Goal: Task Accomplishment & Management: Manage account settings

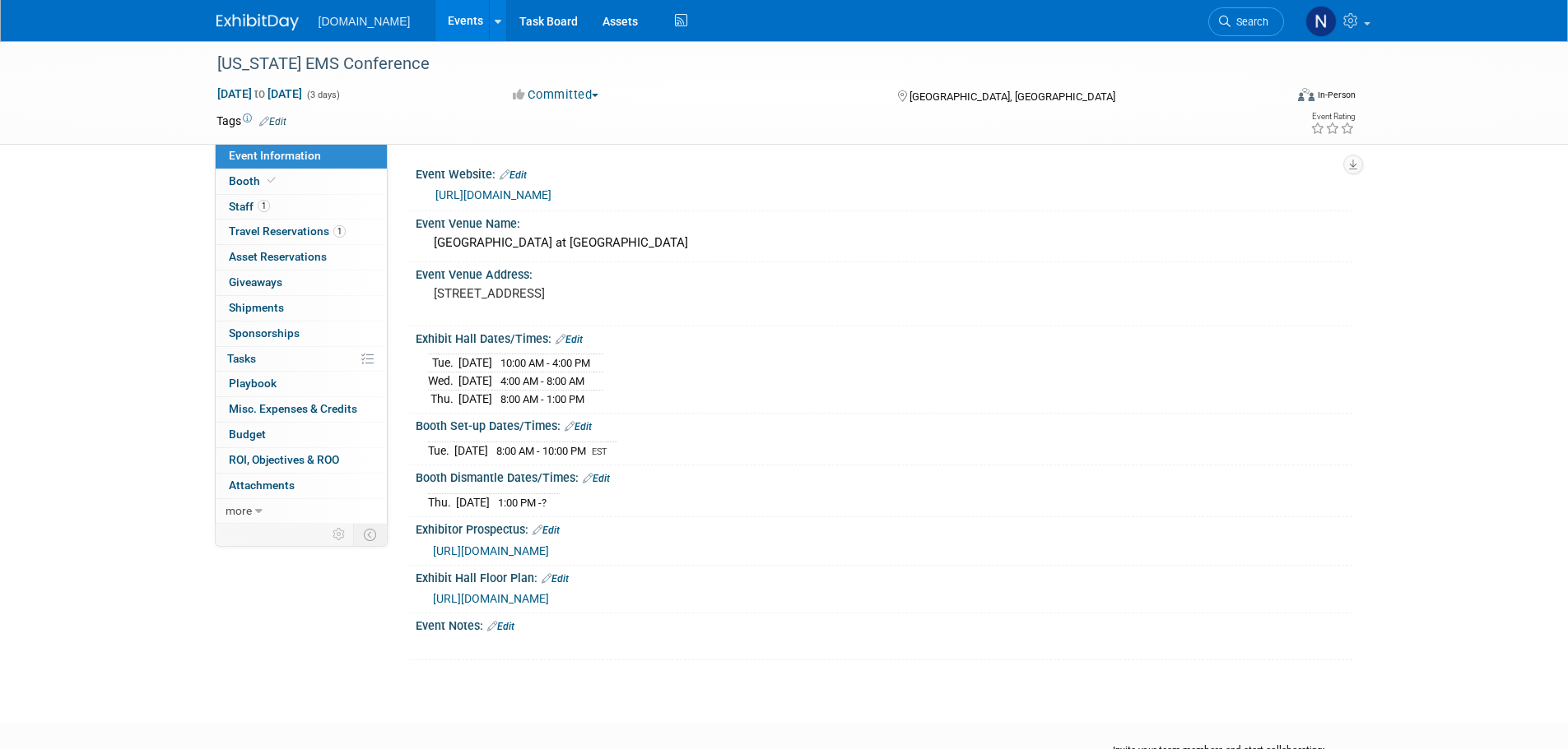
click at [574, 338] on link "Edit" at bounding box center [569, 340] width 27 height 11
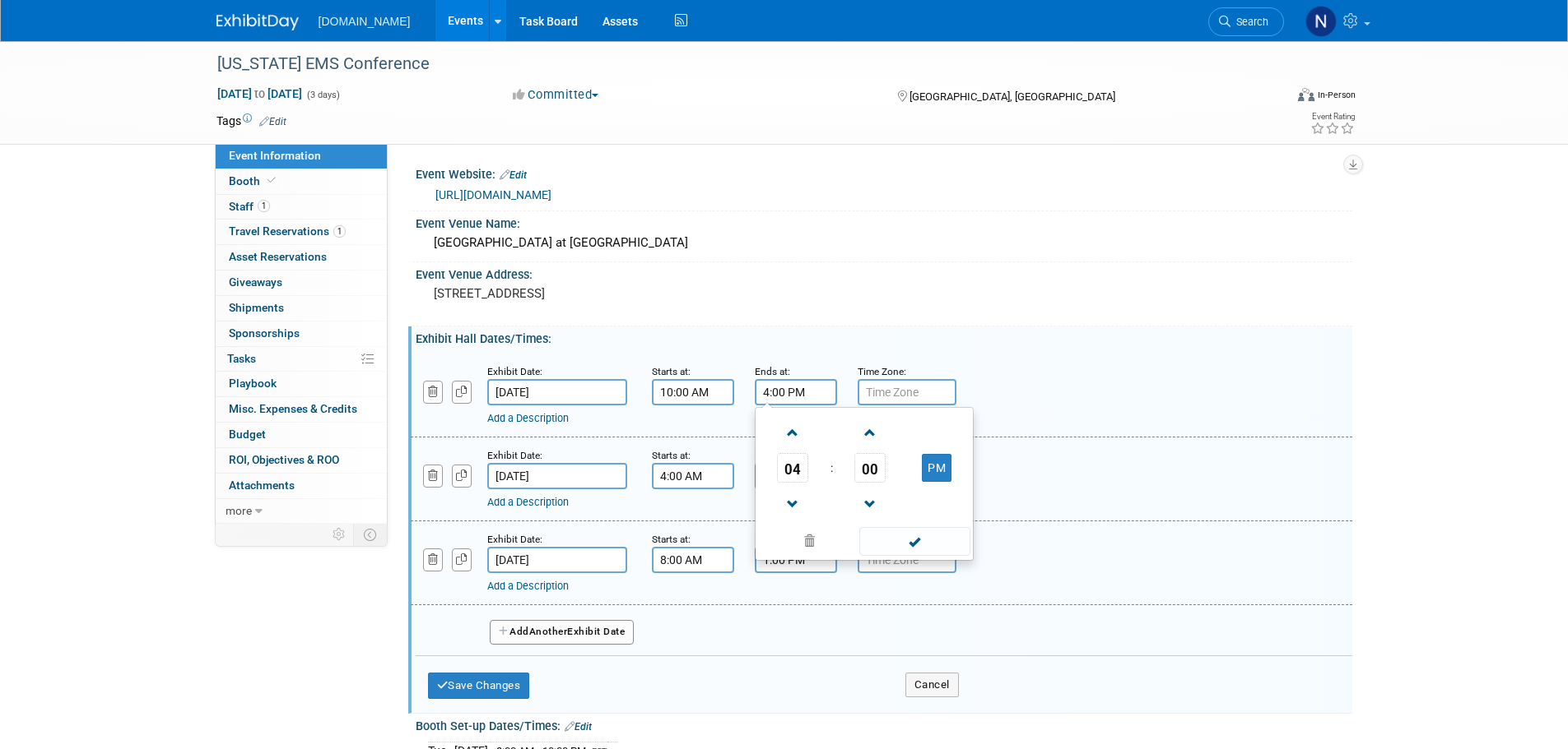
drag, startPoint x: 813, startPoint y: 396, endPoint x: 749, endPoint y: 397, distance: 64.0
click at [749, 397] on div "Ends at: 4:00 PM 04 : 00 PM 12 01 02 03 04 05 06 07 08 09 10 11 00 05 10 15 20 …" at bounding box center [794, 384] width 103 height 43
click at [801, 472] on span "04" at bounding box center [793, 467] width 32 height 30
click at [943, 524] on td "11" at bounding box center [943, 522] width 53 height 44
click at [952, 473] on button "PM" at bounding box center [936, 467] width 30 height 28
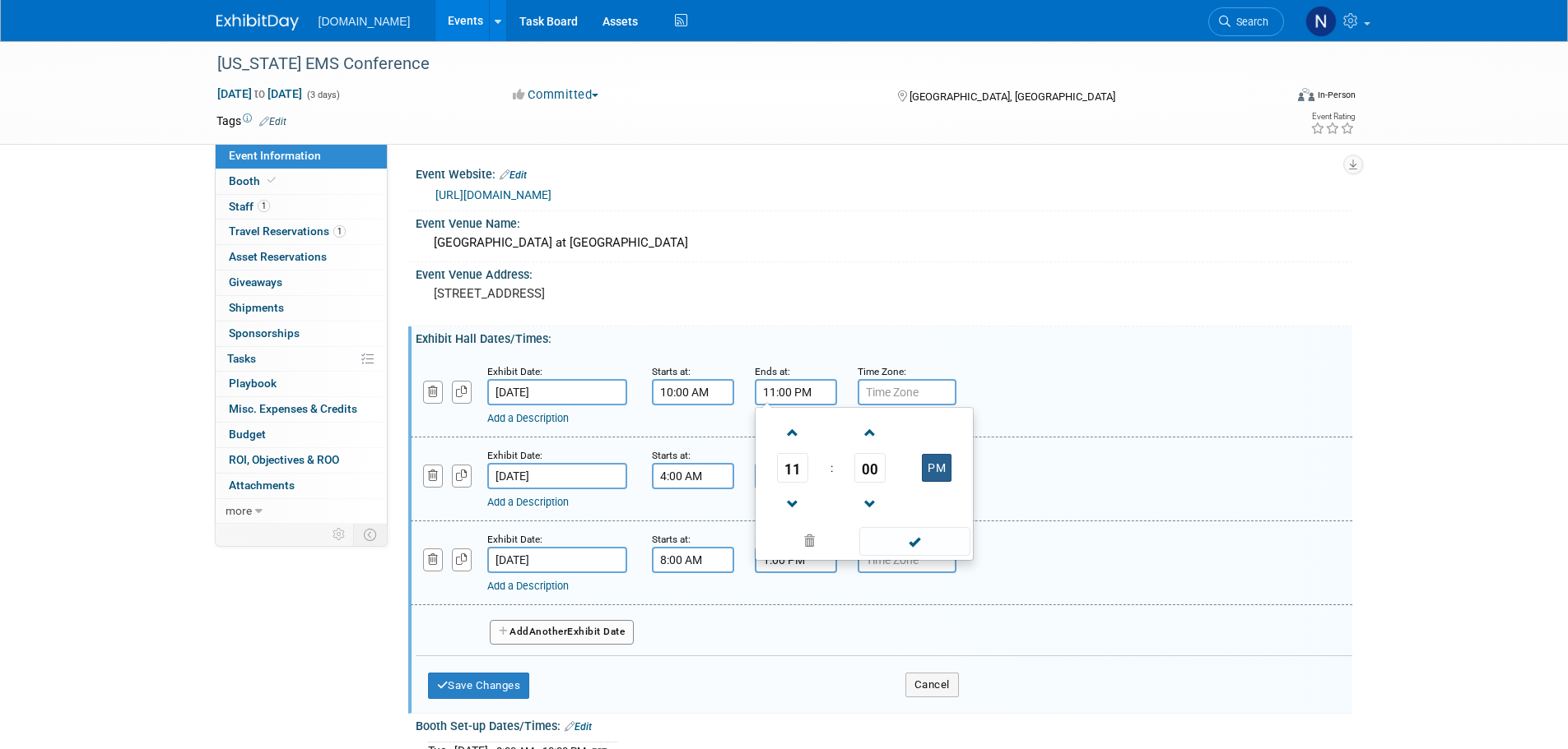
type input "11:00 AM"
click at [1055, 312] on div "Event Venue Address: [STREET_ADDRESS]" at bounding box center [880, 294] width 944 height 63
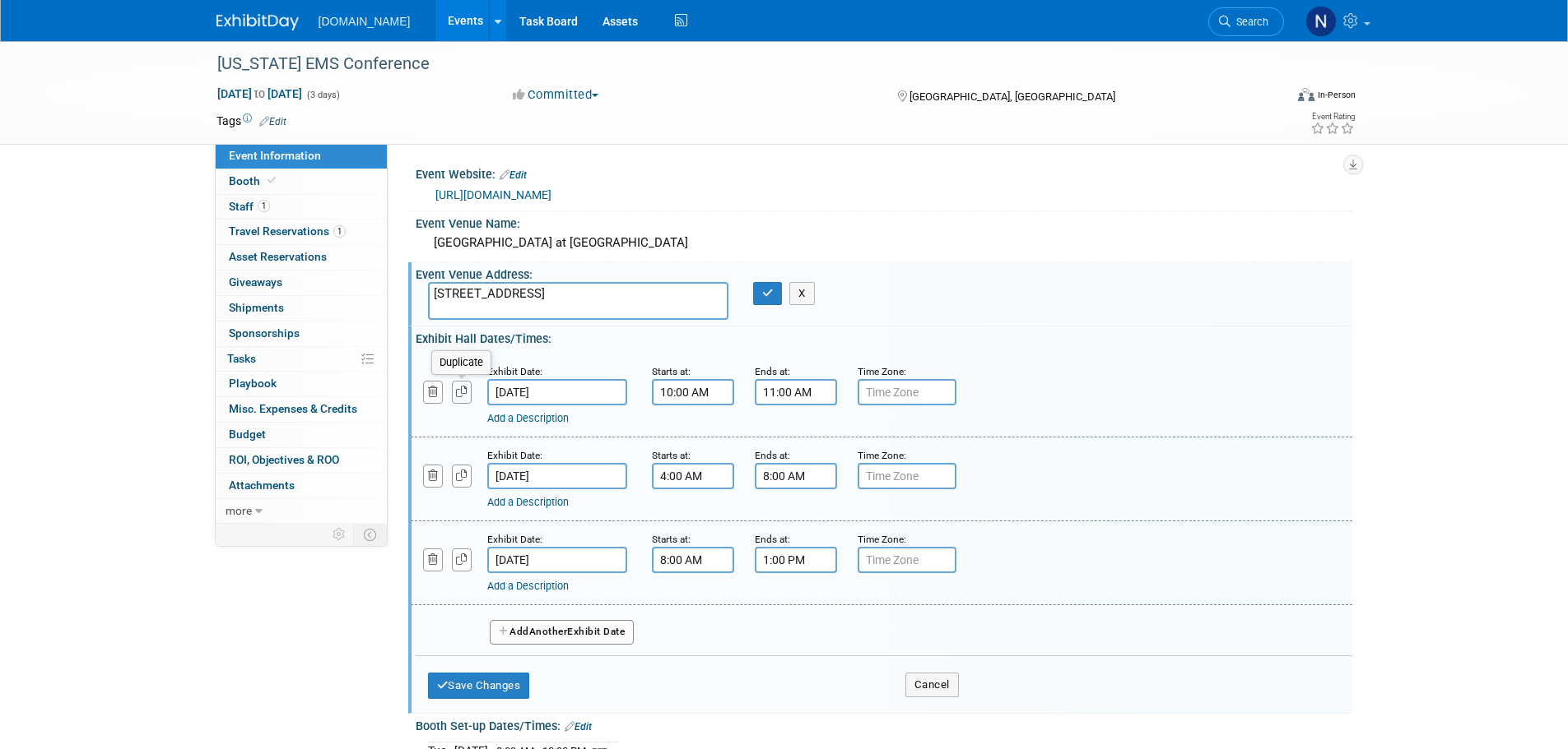
click at [466, 395] on icon "button" at bounding box center [462, 392] width 12 height 11
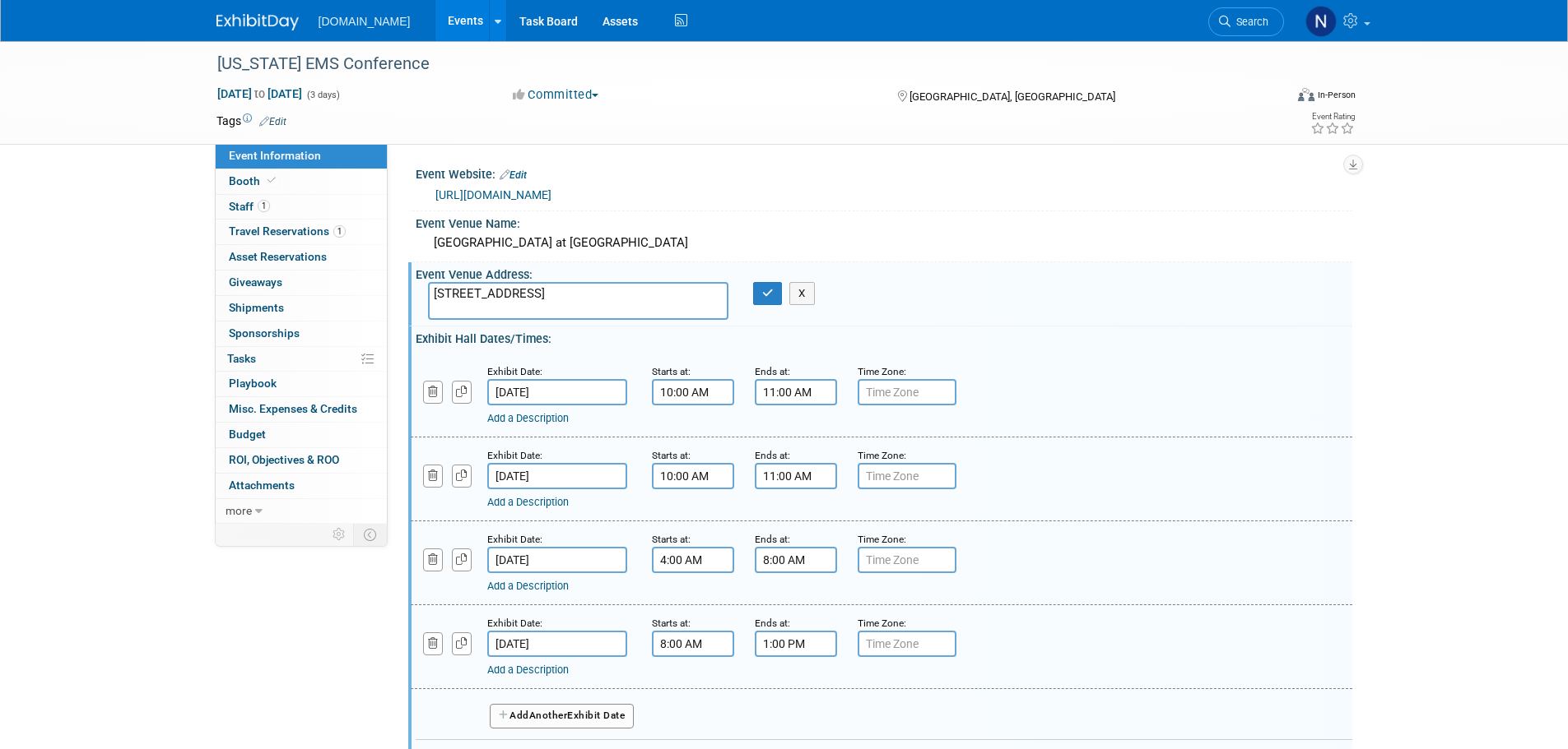
click at [716, 481] on input "10:00 AM" at bounding box center [693, 475] width 82 height 26
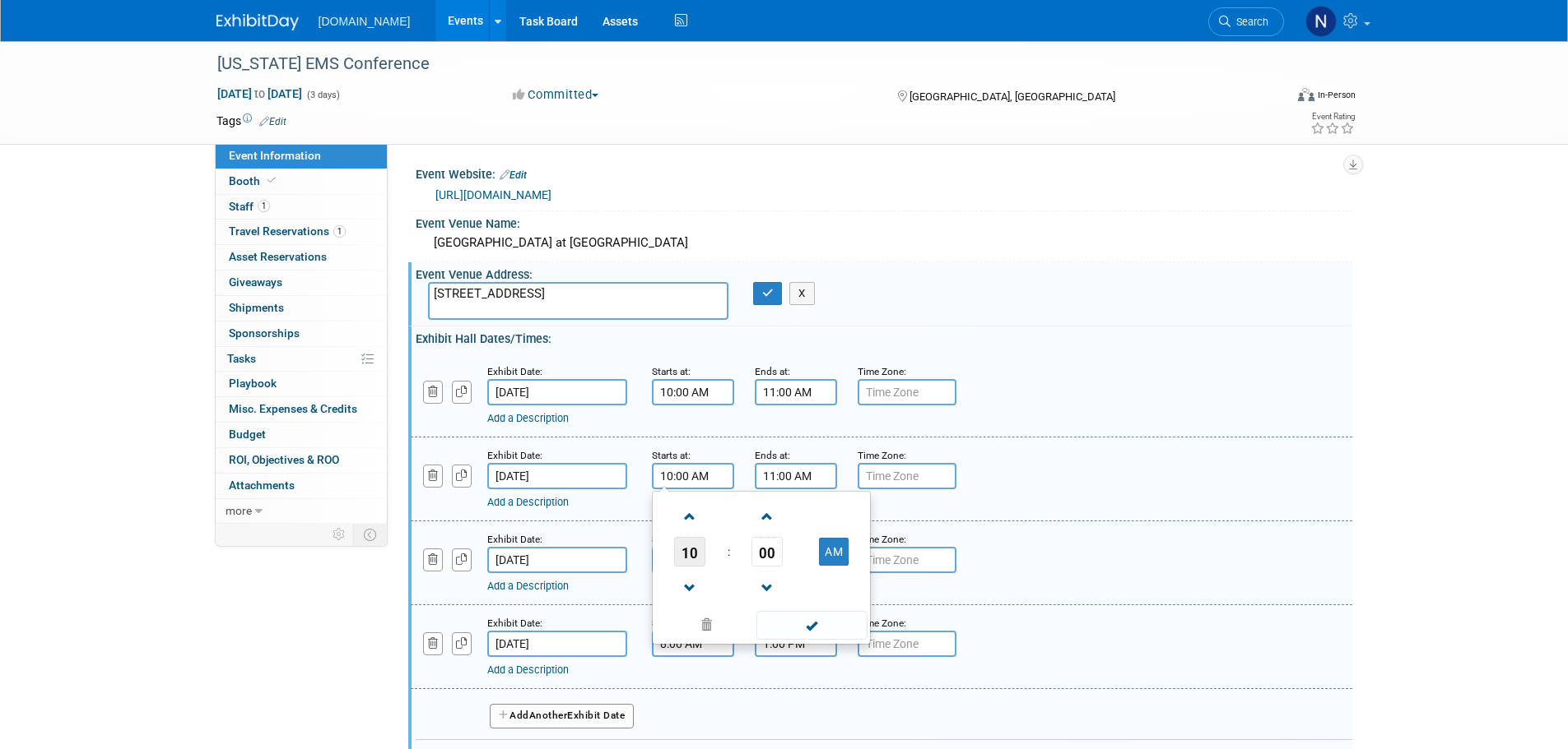
click at [690, 545] on span "10" at bounding box center [689, 552] width 32 height 30
click at [778, 522] on td "02" at bounding box center [787, 517] width 53 height 44
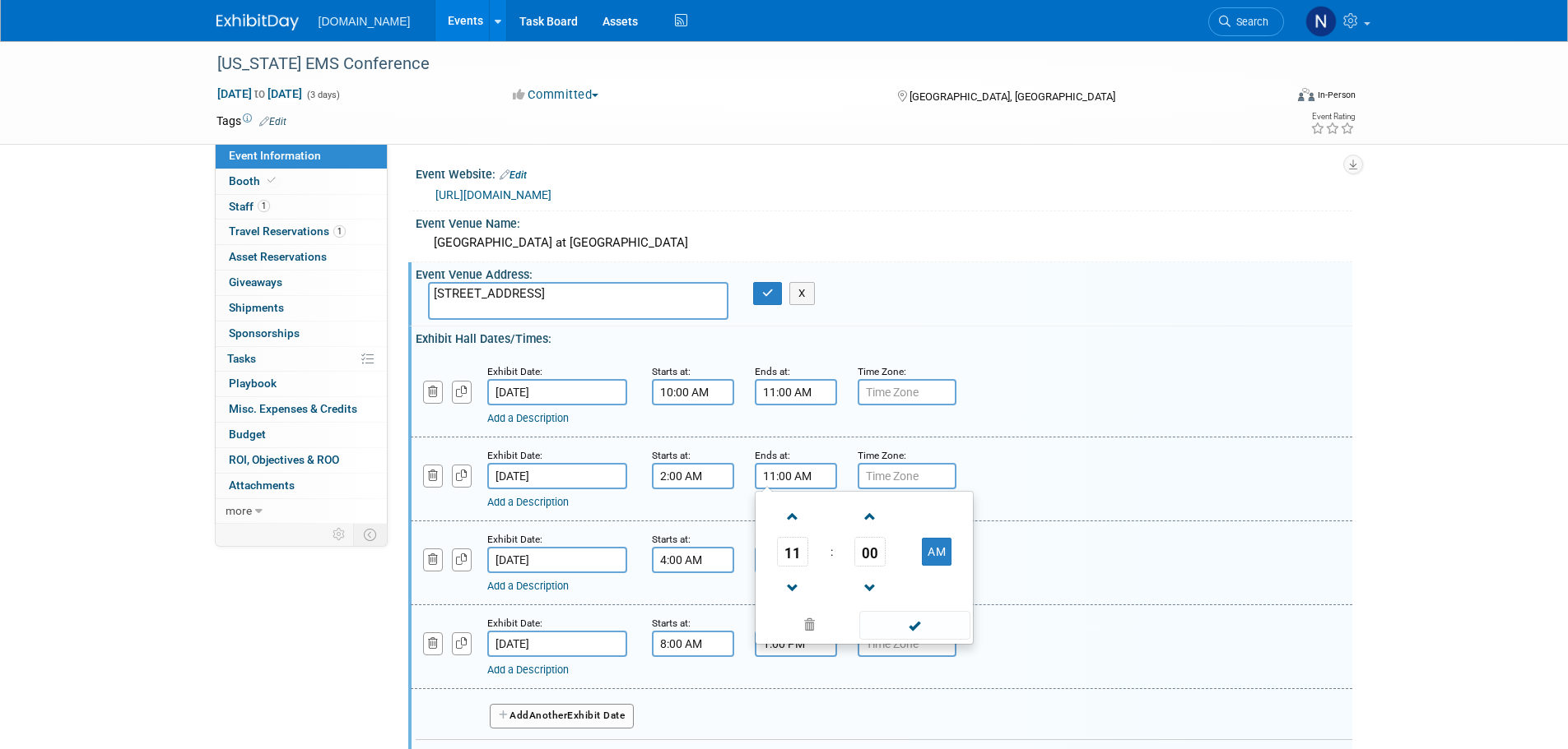
click at [784, 475] on input "11:00 AM" at bounding box center [796, 475] width 82 height 26
click at [712, 482] on input "2:00 AM" at bounding box center [693, 475] width 82 height 26
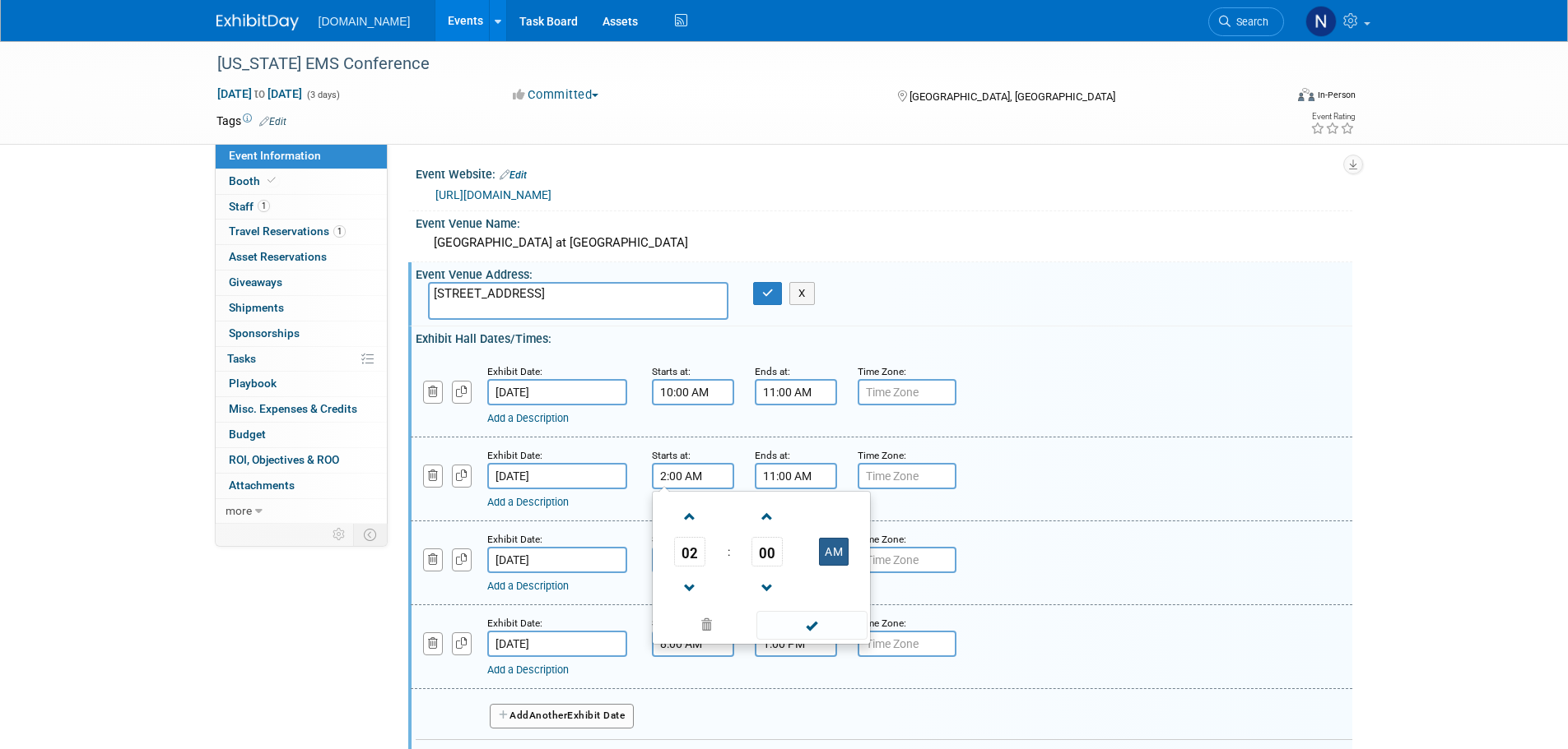
click at [842, 548] on button "AM" at bounding box center [833, 552] width 30 height 28
type input "2:00 PM"
click at [799, 466] on input "11:00 AM" at bounding box center [796, 475] width 82 height 26
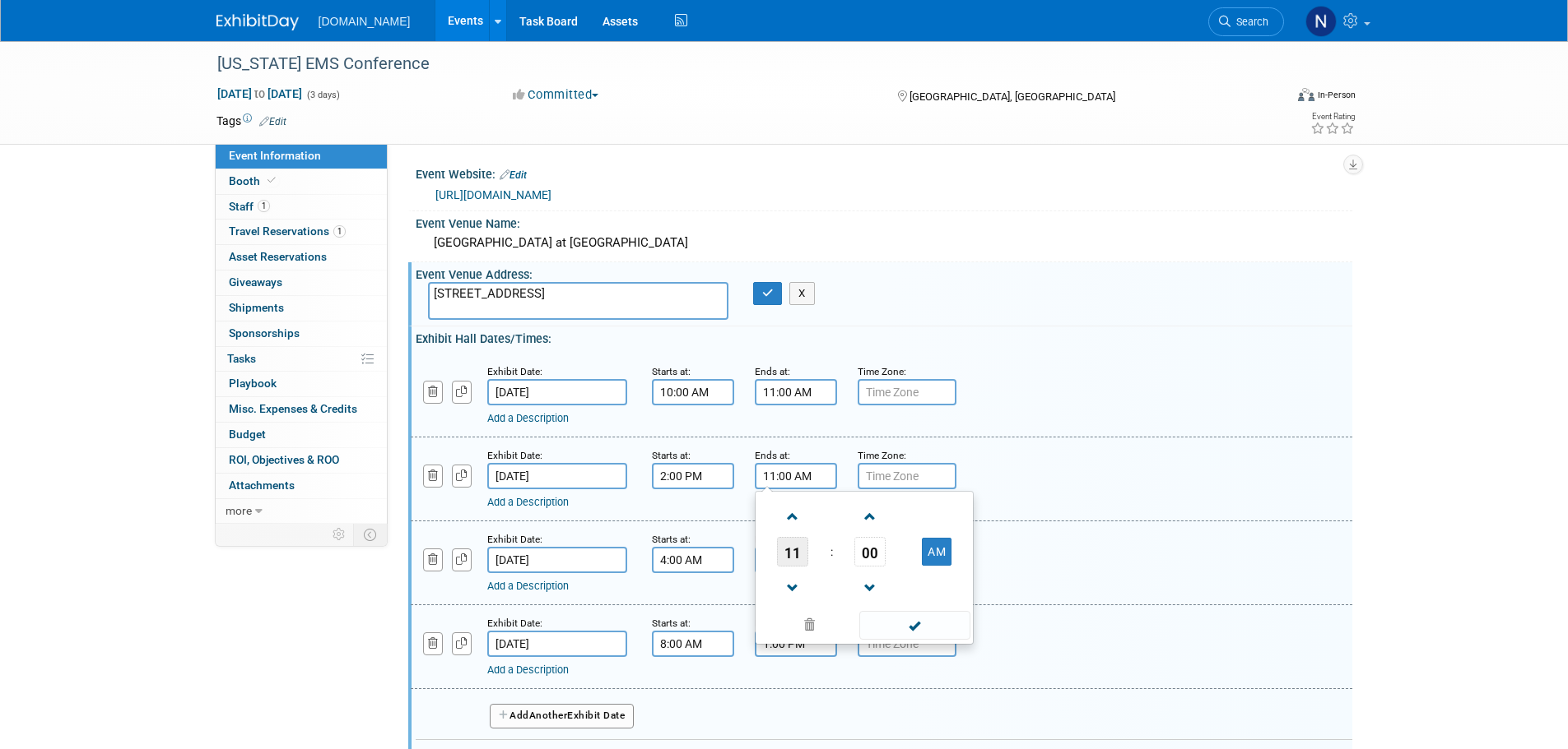
click at [796, 548] on span "11" at bounding box center [793, 552] width 32 height 30
click at [805, 562] on td "04" at bounding box center [785, 561] width 53 height 44
click at [940, 560] on button "AM" at bounding box center [936, 552] width 30 height 28
type input "4:00 PM"
click at [1087, 475] on div "Add a Description Description:" at bounding box center [882, 478] width 966 height 63
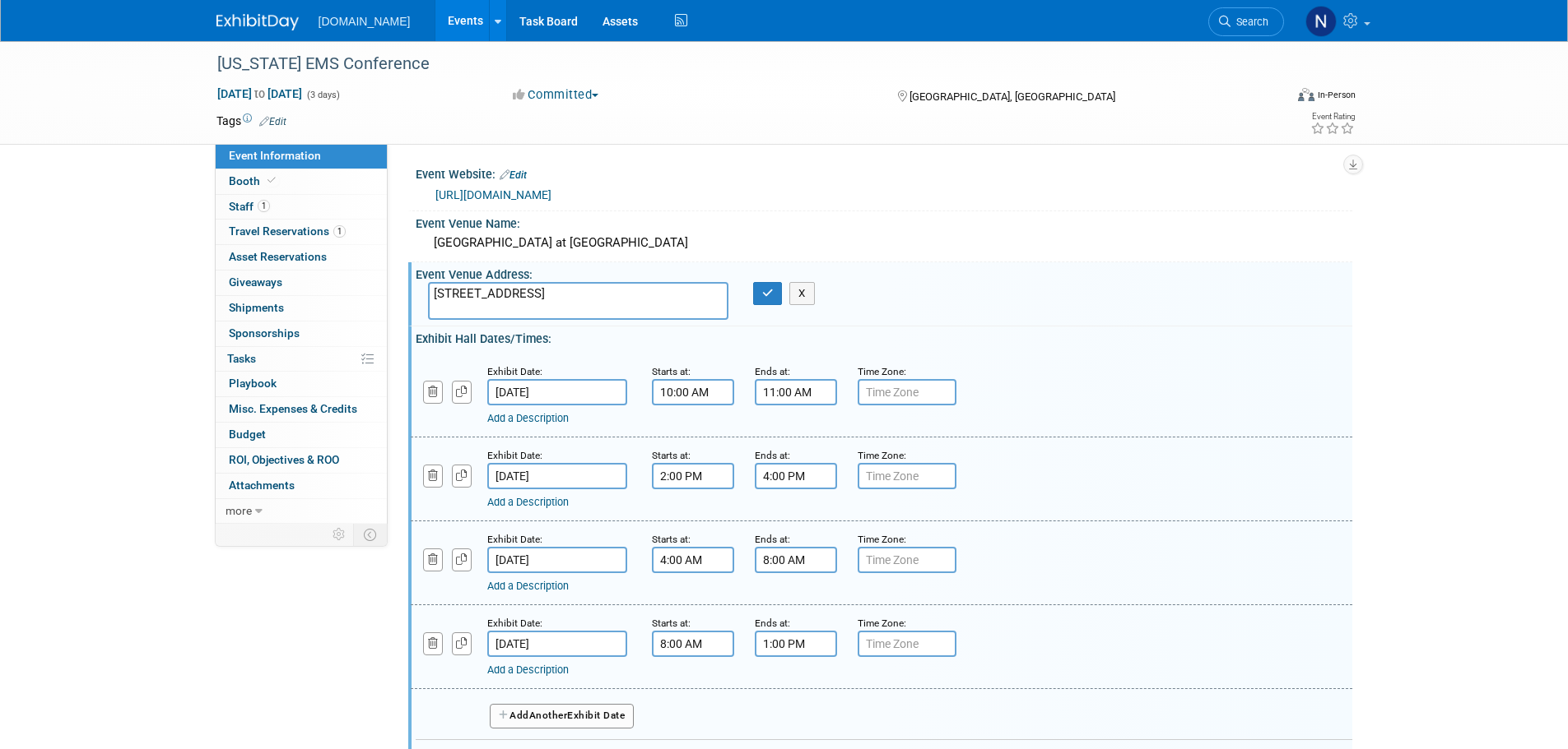
click at [705, 556] on input "4:00 AM" at bounding box center [693, 559] width 82 height 26
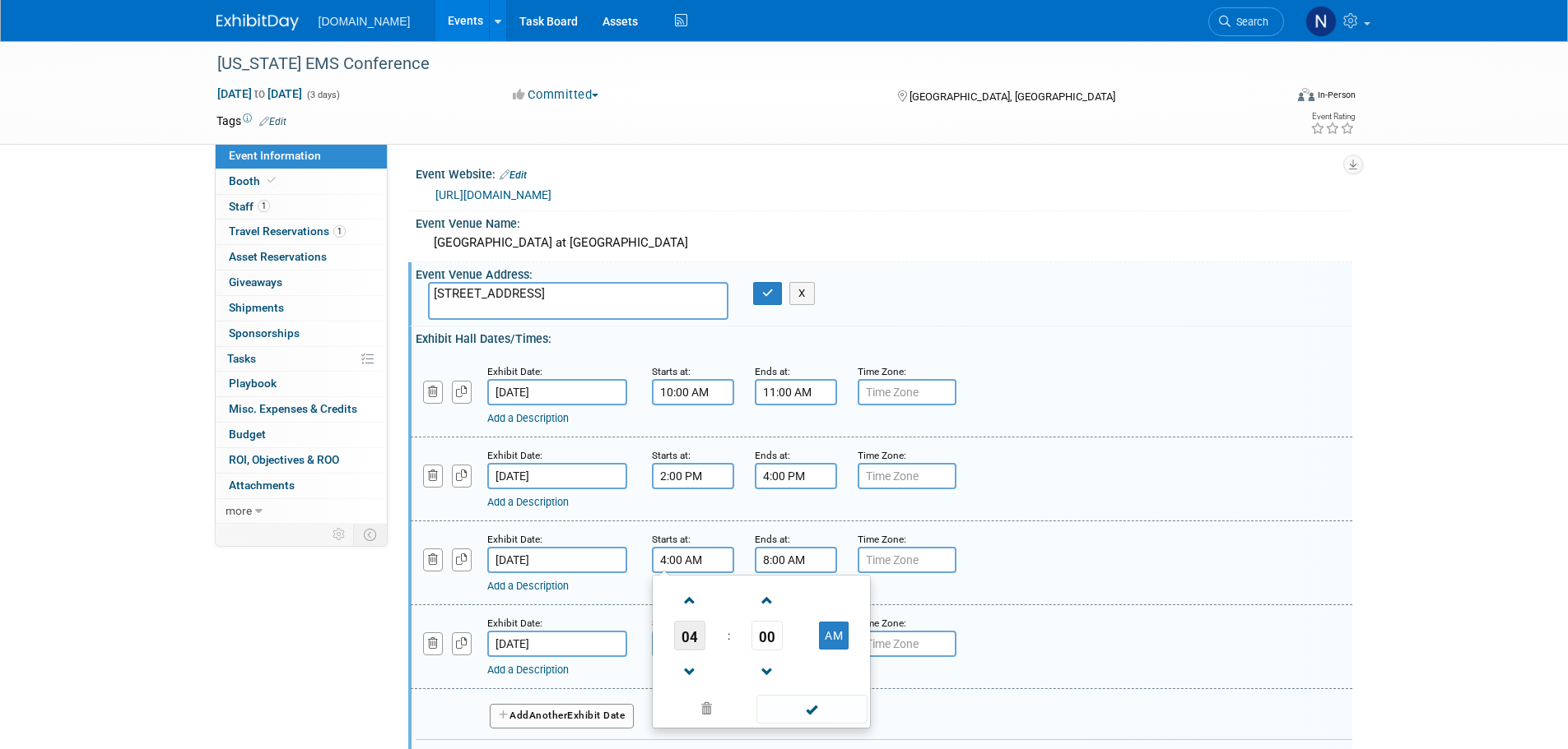
click at [692, 631] on span "04" at bounding box center [689, 635] width 32 height 30
drag, startPoint x: 846, startPoint y: 678, endPoint x: 829, endPoint y: 677, distance: 17.0
click at [846, 679] on td "11" at bounding box center [840, 690] width 53 height 44
type input "11:00 AM"
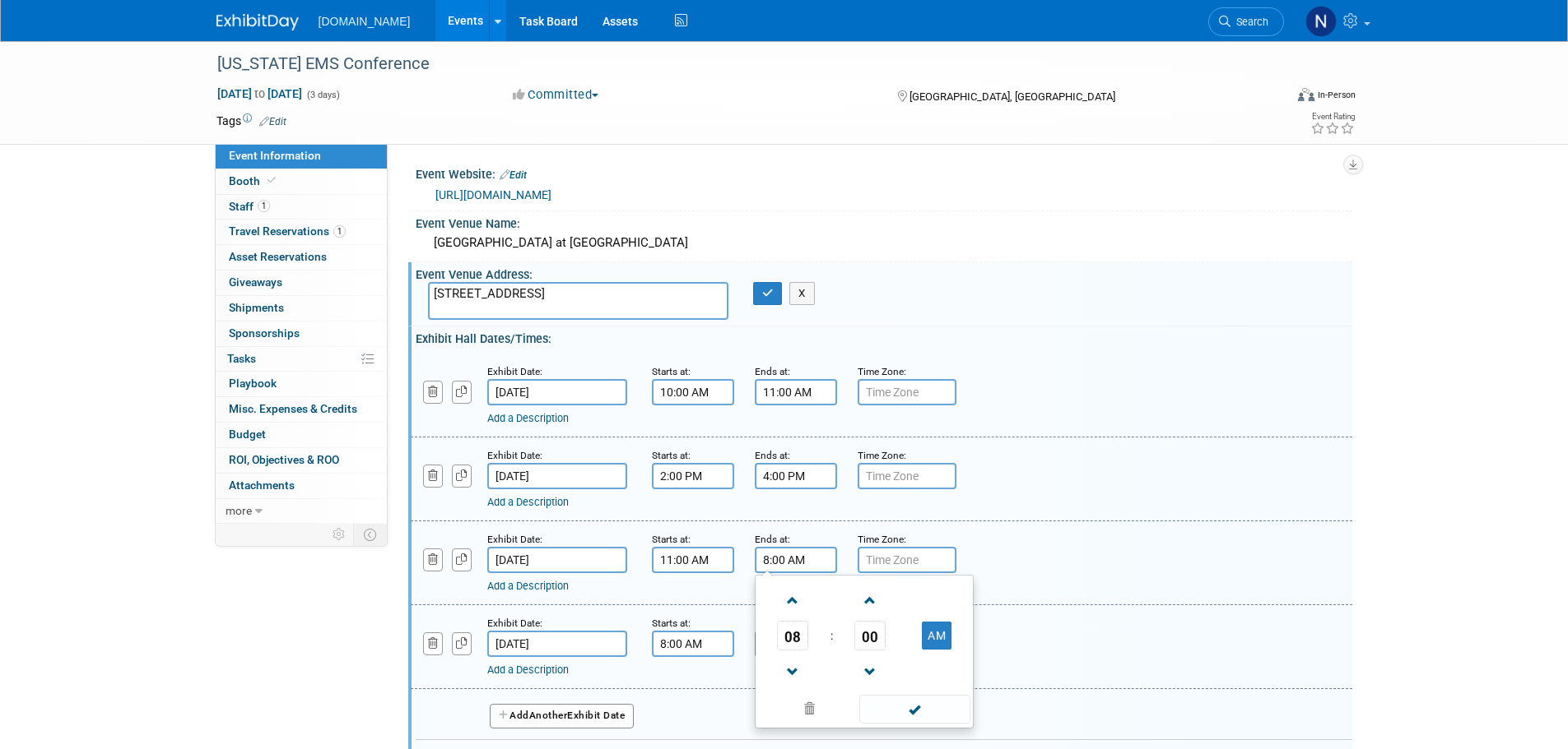
click at [788, 561] on input "8:00 AM" at bounding box center [796, 559] width 82 height 26
click at [796, 627] on span "08" at bounding box center [793, 635] width 32 height 30
click at [939, 600] on td "03" at bounding box center [943, 601] width 53 height 44
click at [939, 632] on button "AM" at bounding box center [936, 635] width 30 height 28
type input "3:00 PM"
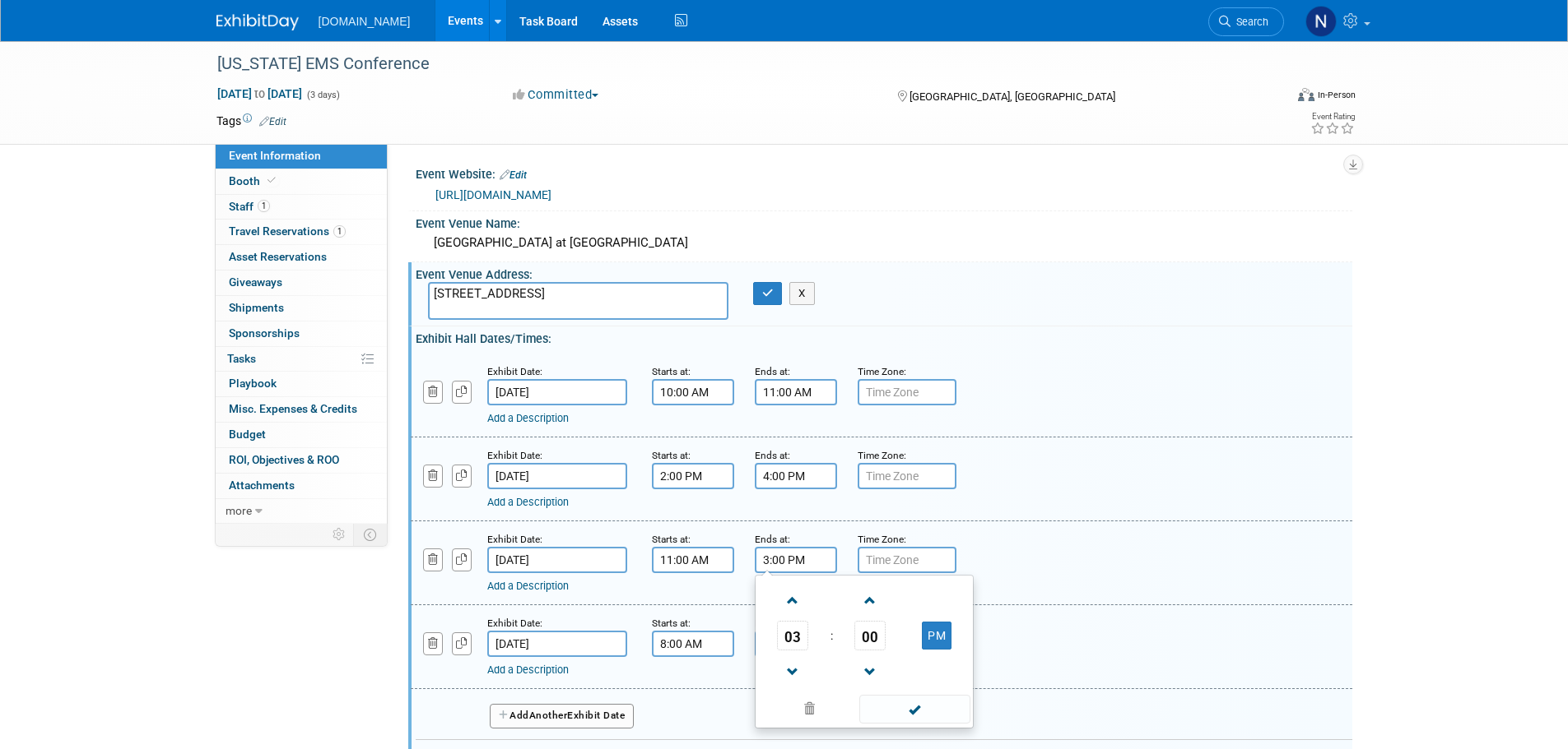
click at [1287, 597] on div "Exhibit Date: [DATE] Starts at: 11:00 AM Ends at: 3:00 PM 03 : 00 PM 12 01 02 0…" at bounding box center [882, 563] width 941 height 84
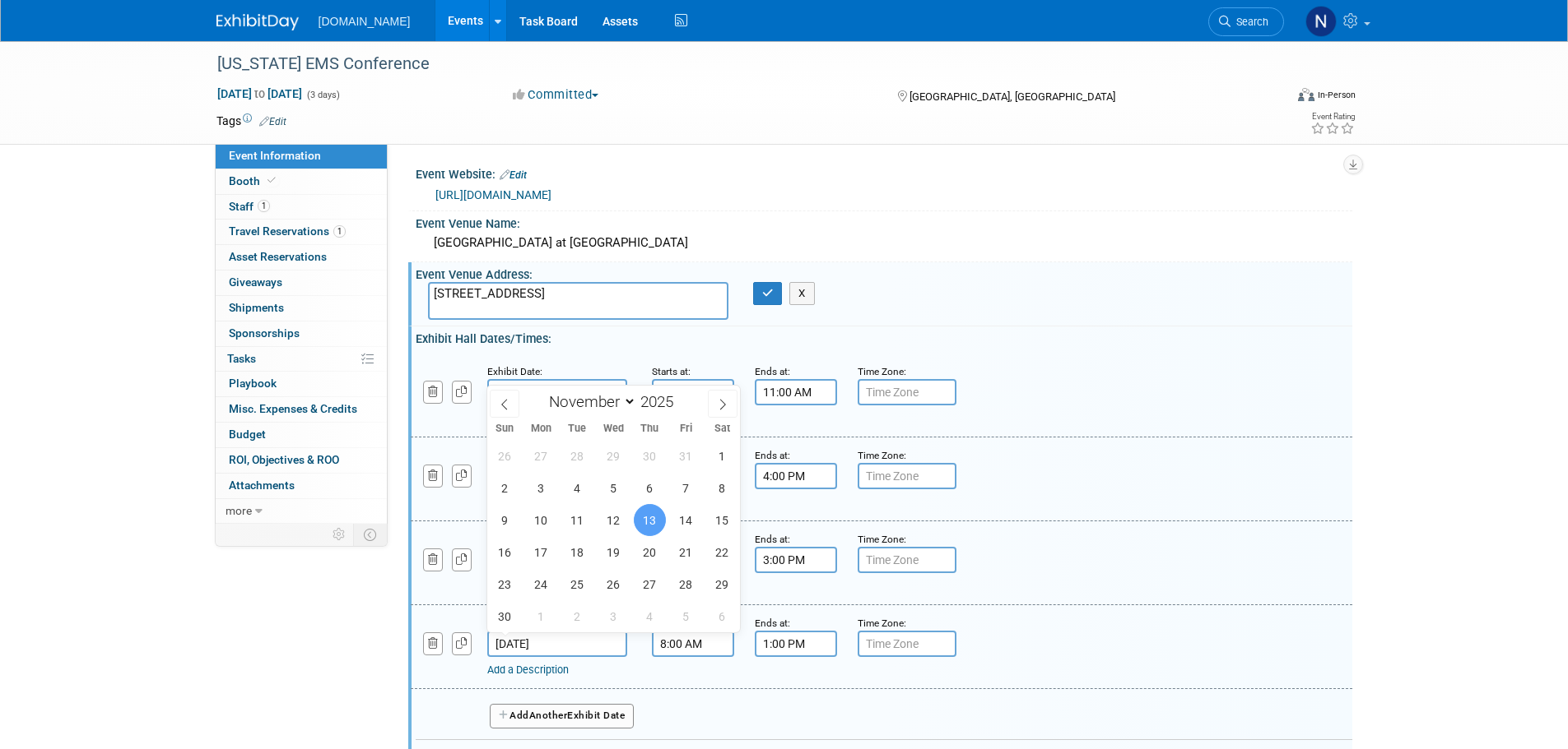
click at [590, 644] on input "[DATE]" at bounding box center [557, 644] width 140 height 26
click at [697, 646] on input "8:00 AM" at bounding box center [693, 644] width 82 height 26
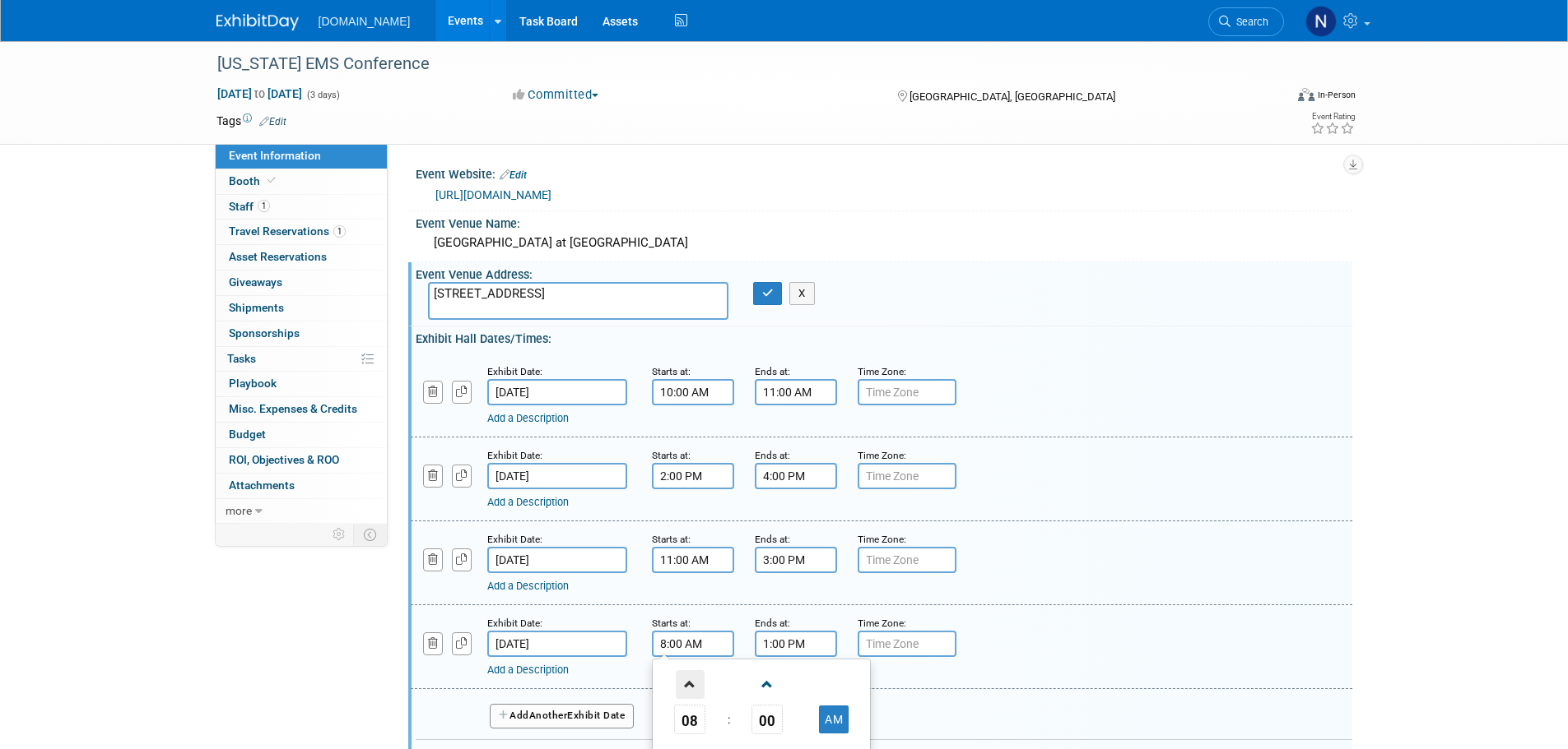
drag, startPoint x: 691, startPoint y: 688, endPoint x: 692, endPoint y: 696, distance: 8.1
click at [691, 688] on span at bounding box center [690, 685] width 29 height 29
type input "9:00 AM"
click at [1133, 649] on div "Add a Description Description:" at bounding box center [882, 646] width 966 height 63
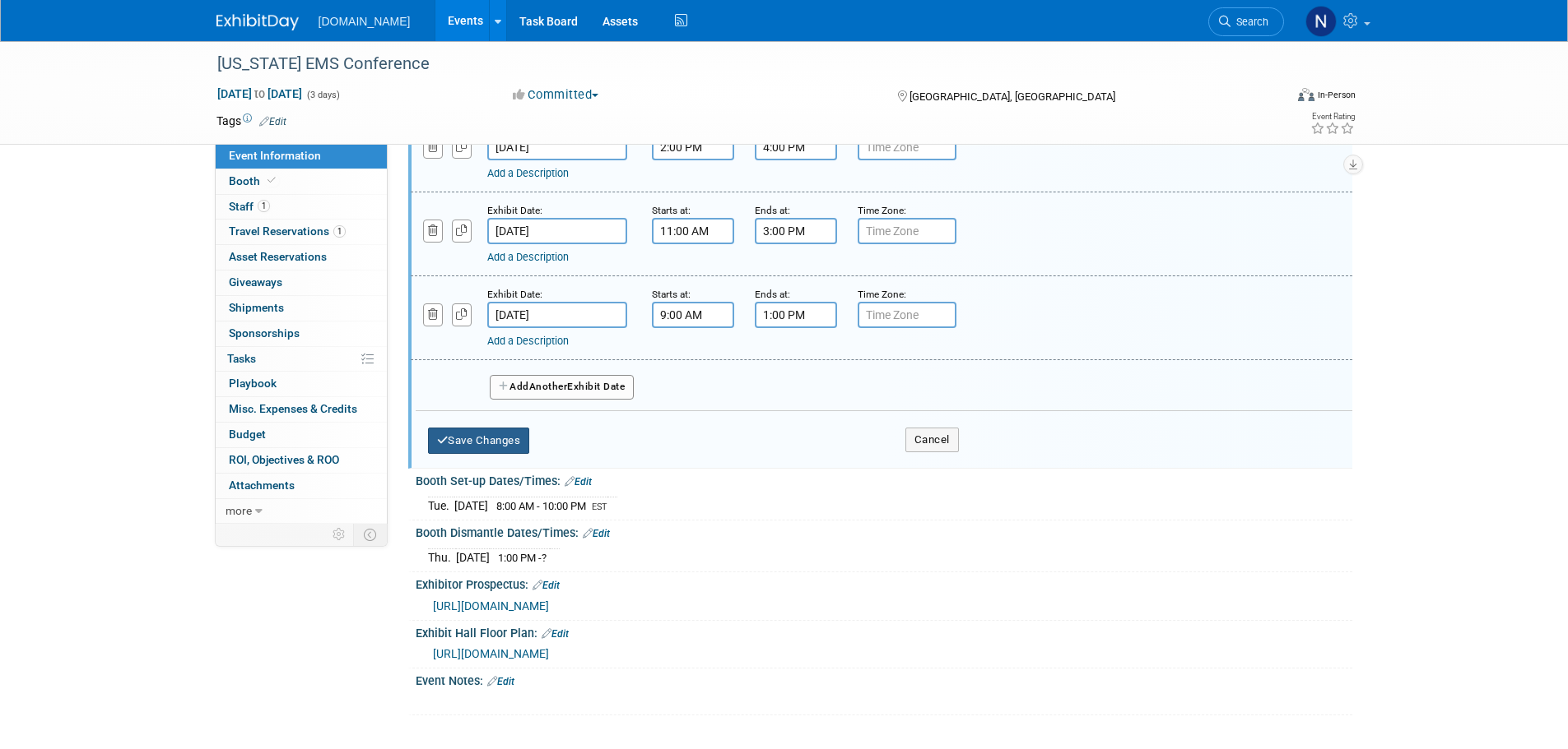
click at [446, 429] on button "Save Changes" at bounding box center [479, 441] width 102 height 26
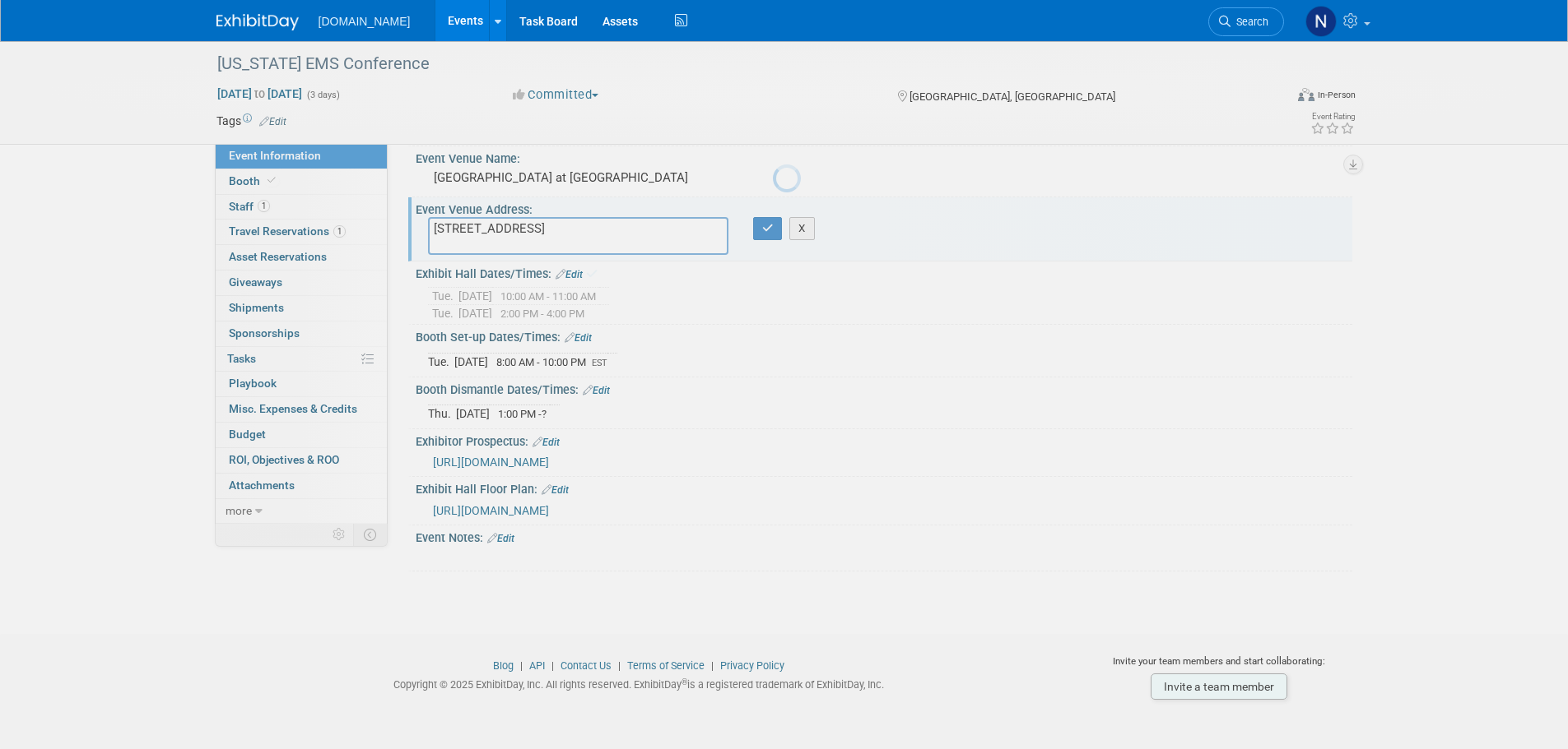
scroll to position [31, 0]
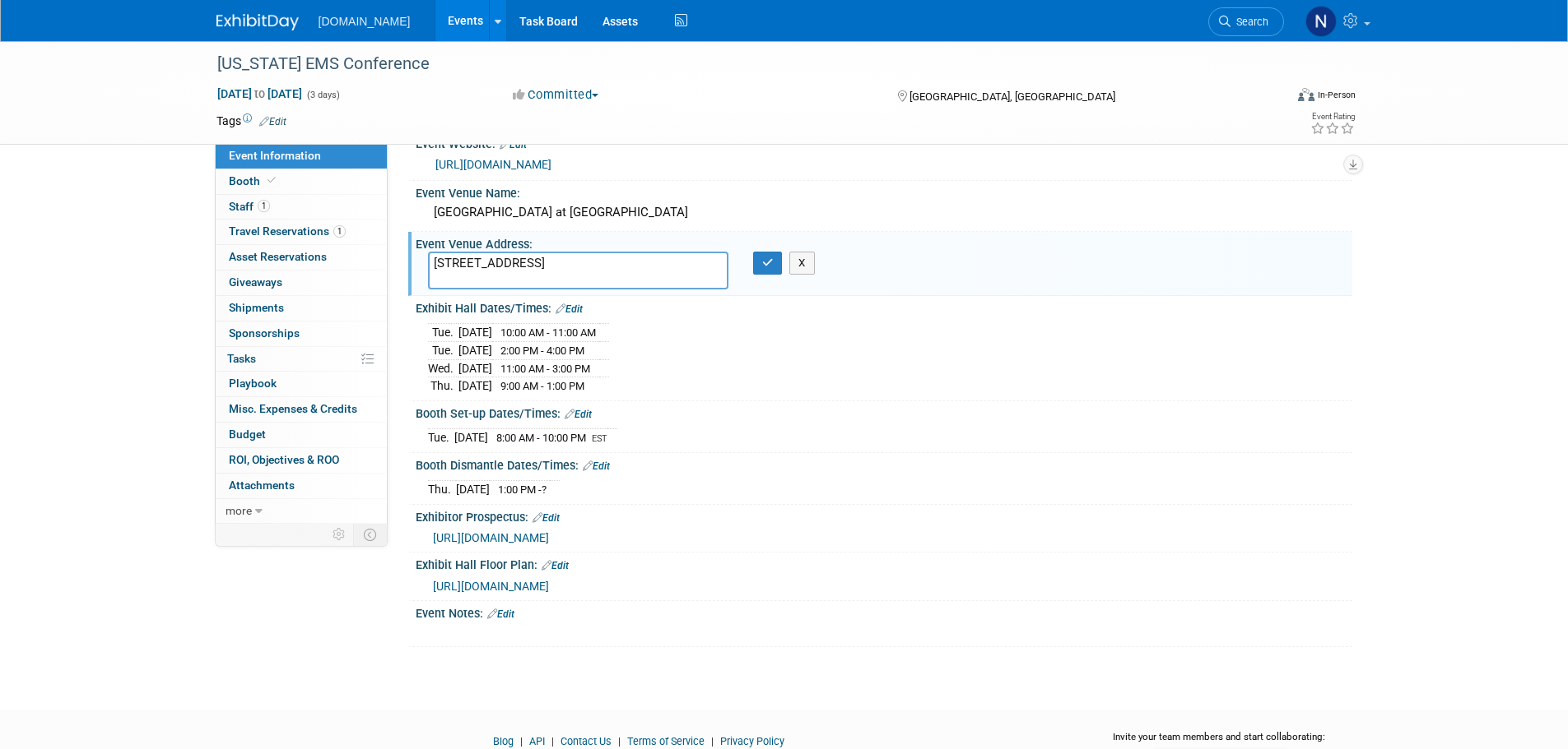
click at [582, 420] on div "[DATE] 8:00 AM - 10:00 PM EST Save Changes Cancel" at bounding box center [884, 434] width 936 height 28
click at [586, 417] on link "Edit" at bounding box center [578, 415] width 27 height 11
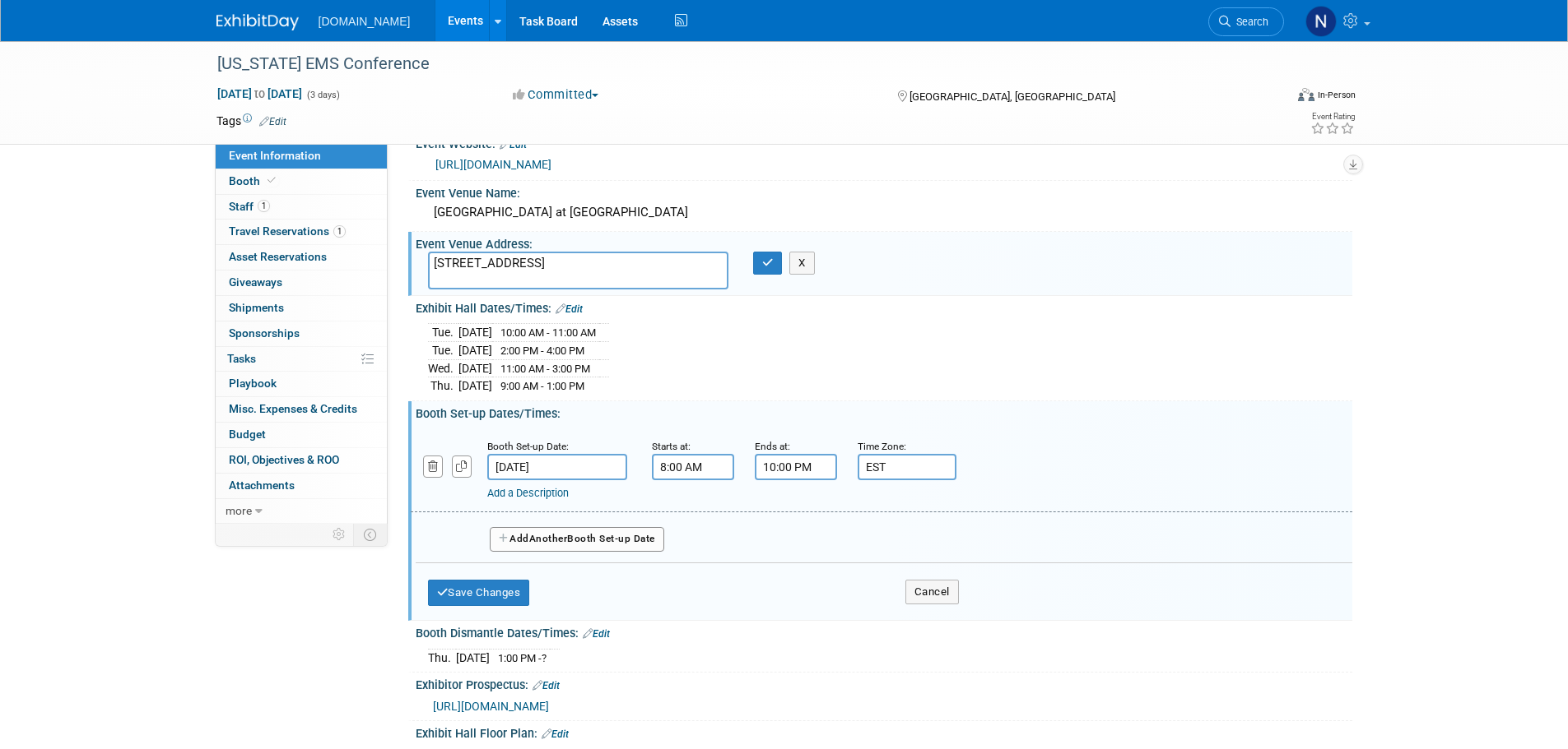
click at [821, 468] on input "10:00 PM" at bounding box center [796, 466] width 82 height 26
click at [944, 544] on button "PM" at bounding box center [936, 542] width 30 height 28
type input "10:00 AM"
click at [1129, 567] on div "Booth Set-up Date: [DATE] Starts at: 8:00 AM Ends at: 10:00 AM 10 : 00 AM 12 01…" at bounding box center [884, 518] width 936 height 195
click at [508, 590] on button "Save Changes" at bounding box center [479, 592] width 102 height 26
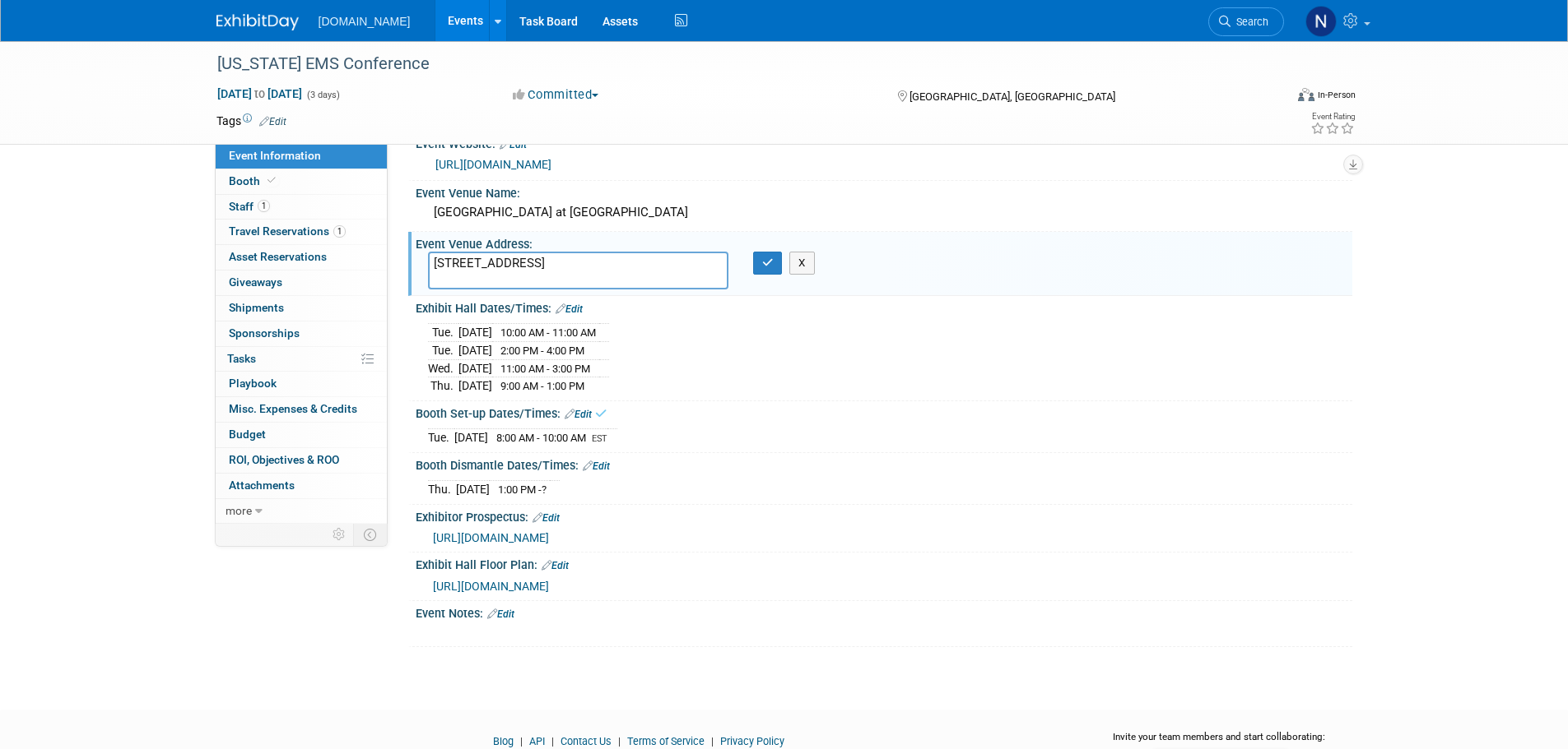
click at [601, 467] on link "Edit" at bounding box center [596, 466] width 27 height 11
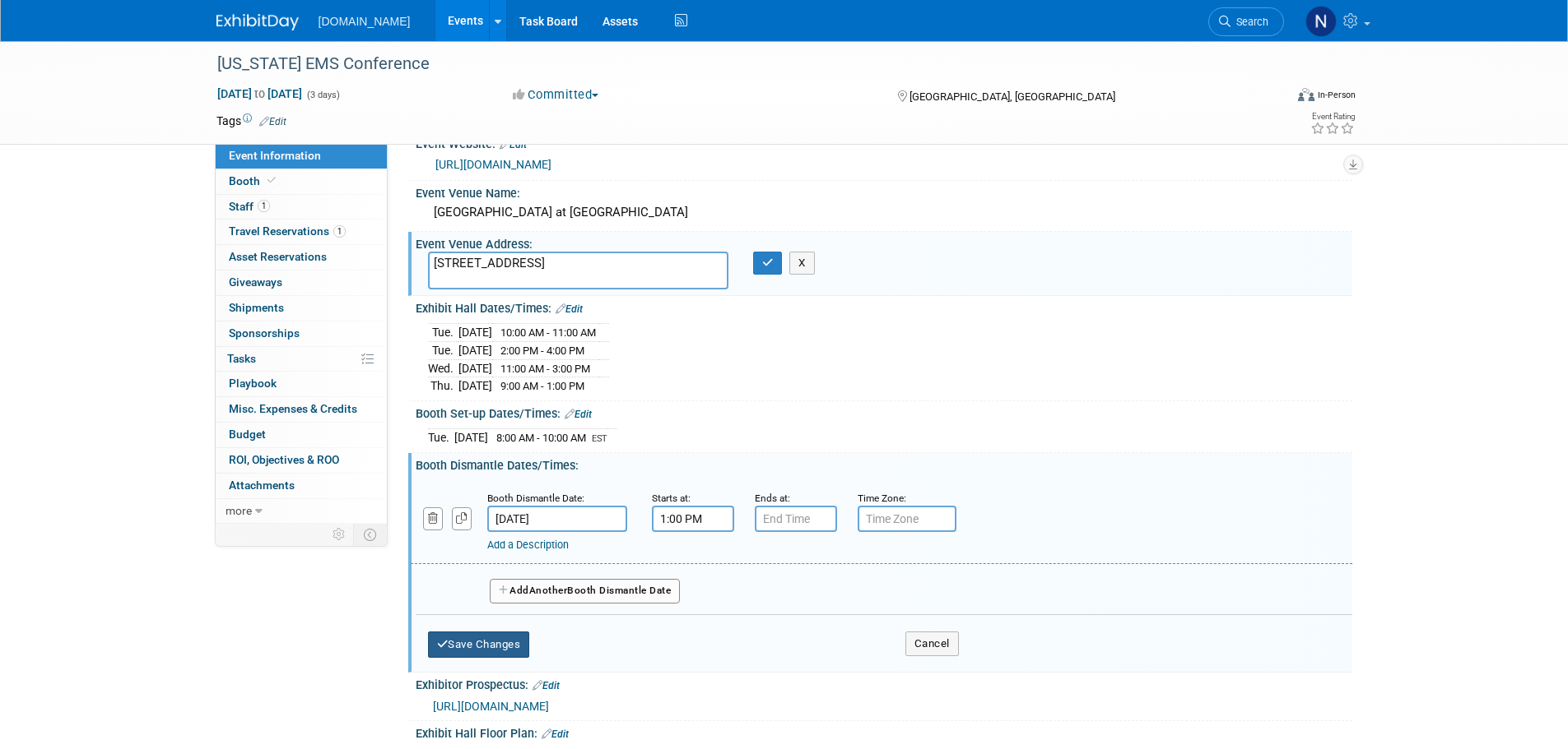
click at [510, 635] on button "Save Changes" at bounding box center [479, 645] width 102 height 26
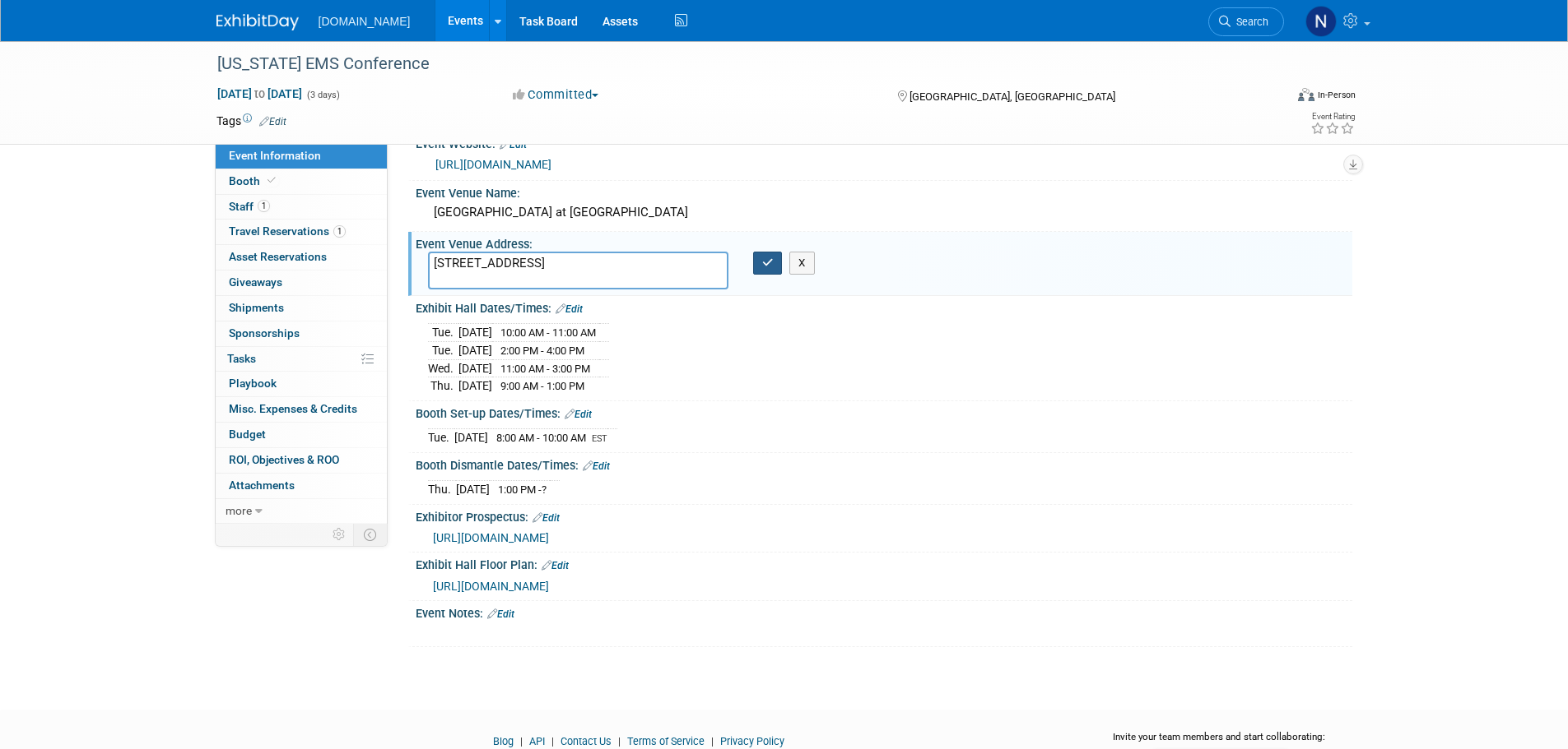
click at [769, 271] on button "button" at bounding box center [768, 263] width 30 height 23
